Goal: Transaction & Acquisition: Subscribe to service/newsletter

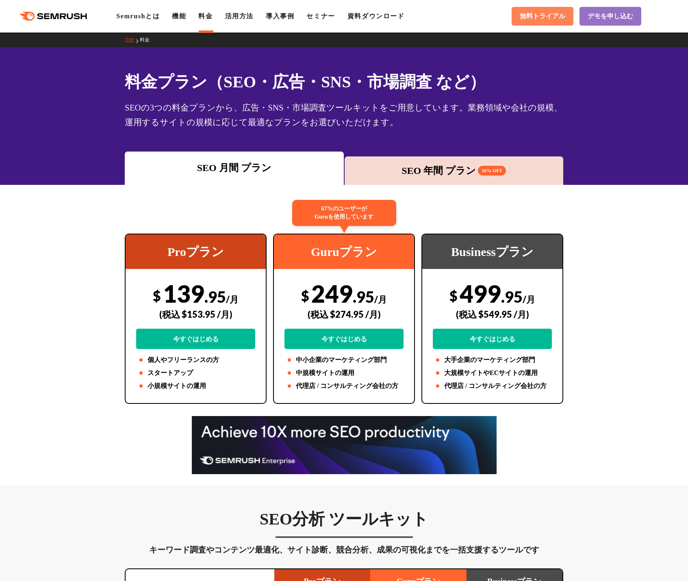
click at [540, 22] on link "無料トライアル" at bounding box center [543, 16] width 62 height 19
click at [457, 168] on div "SEO 年間 プラン 16% OFF" at bounding box center [454, 170] width 211 height 15
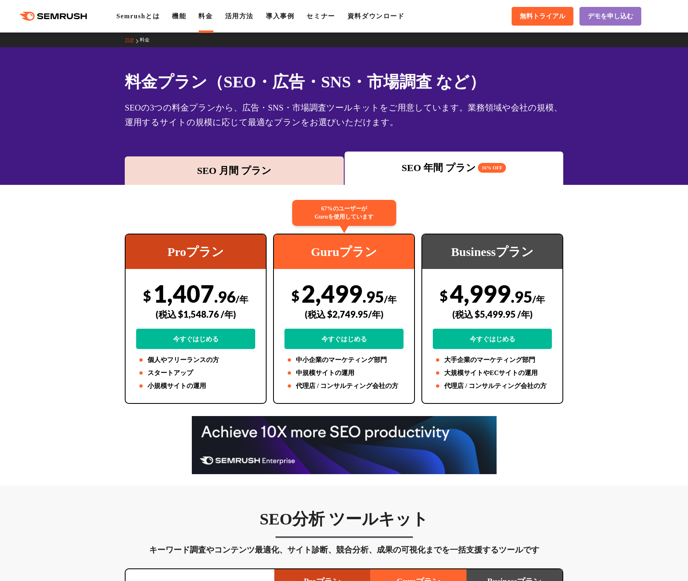
drag, startPoint x: 45, startPoint y: 369, endPoint x: 54, endPoint y: 362, distance: 11.4
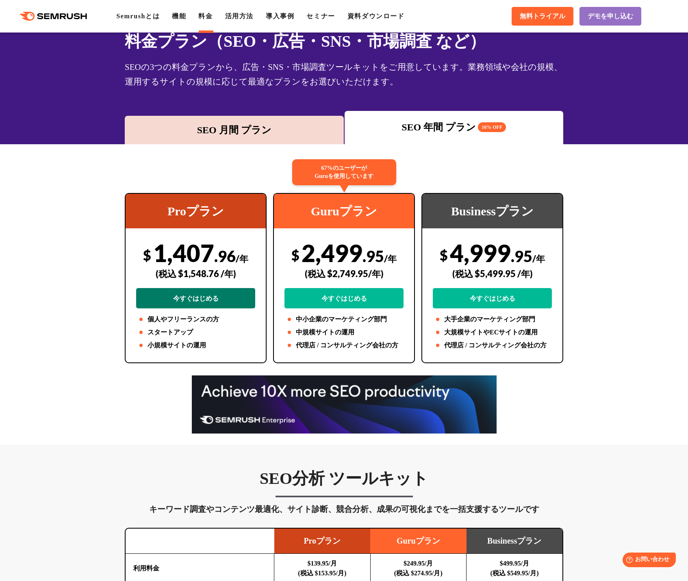
click at [177, 307] on link "今すぐはじめる" at bounding box center [195, 298] width 119 height 20
